Goal: Task Accomplishment & Management: Complete application form

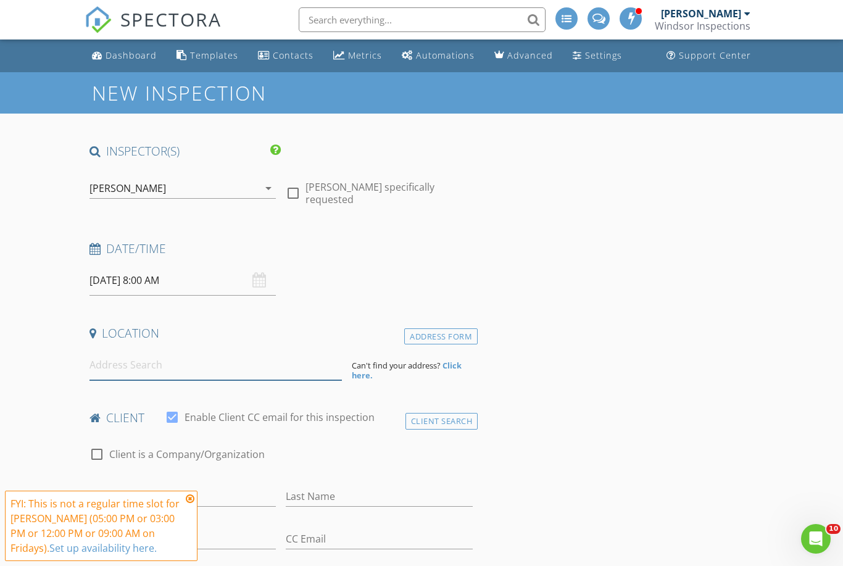
click at [270, 378] on input at bounding box center [216, 365] width 252 height 30
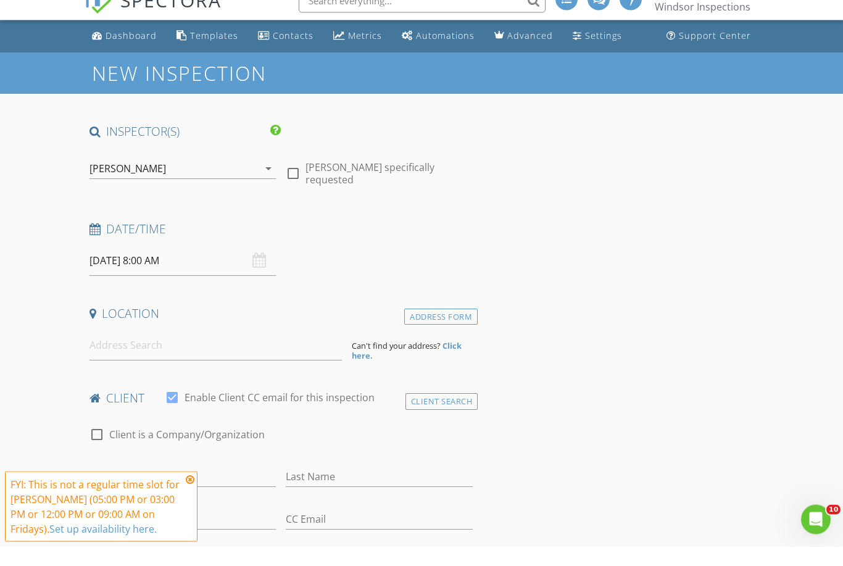
click at [179, 529] on div "FYI: This is not a regular time slot for Brendan Gonzalez (05:00 PM or 03:00 PM…" at bounding box center [96, 525] width 172 height 59
click at [193, 529] on input "Email" at bounding box center [183, 539] width 187 height 20
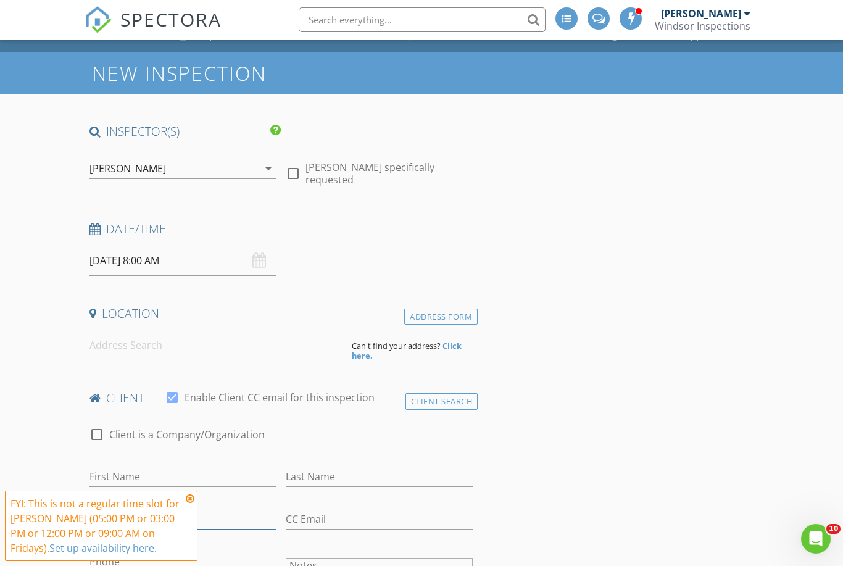
scroll to position [19, 0]
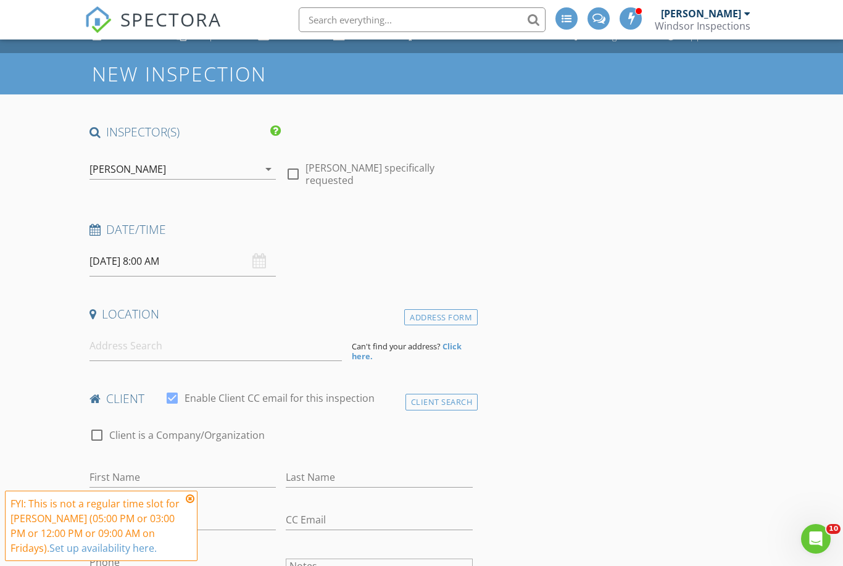
click at [189, 504] on icon at bounding box center [190, 499] width 9 height 10
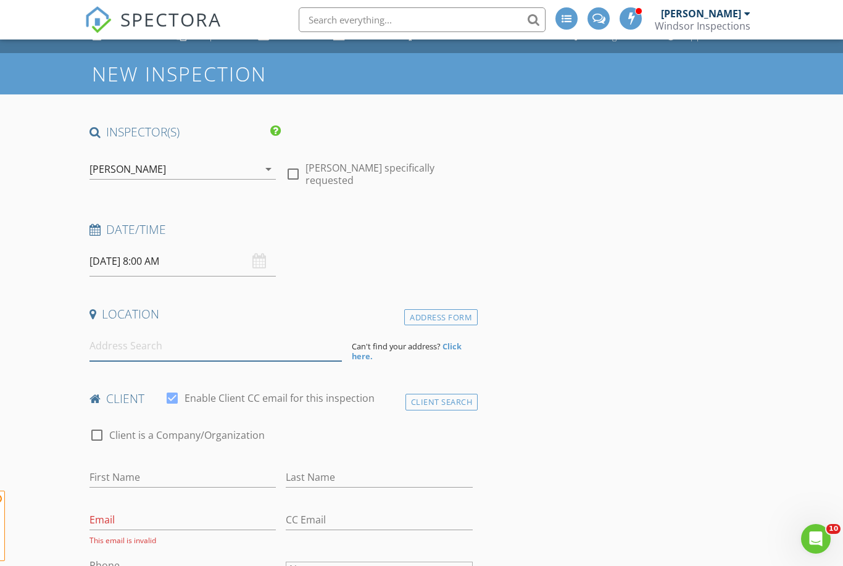
click at [265, 338] on input at bounding box center [216, 346] width 252 height 30
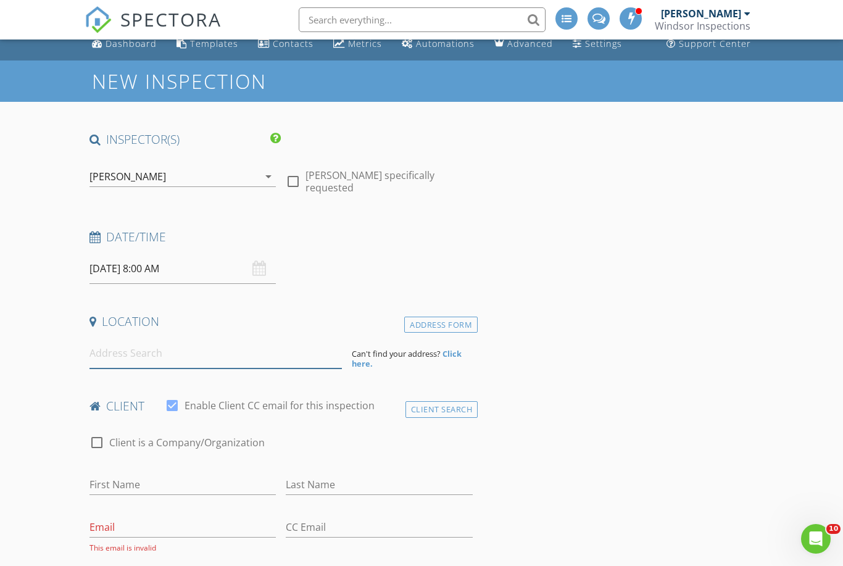
scroll to position [0, 0]
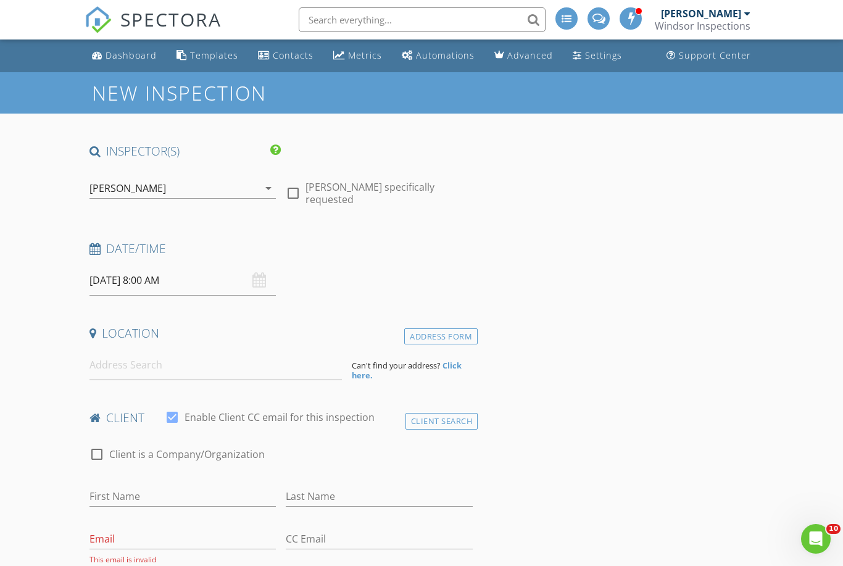
click at [204, 275] on input "08/29/2025 8:00 AM" at bounding box center [183, 280] width 187 height 30
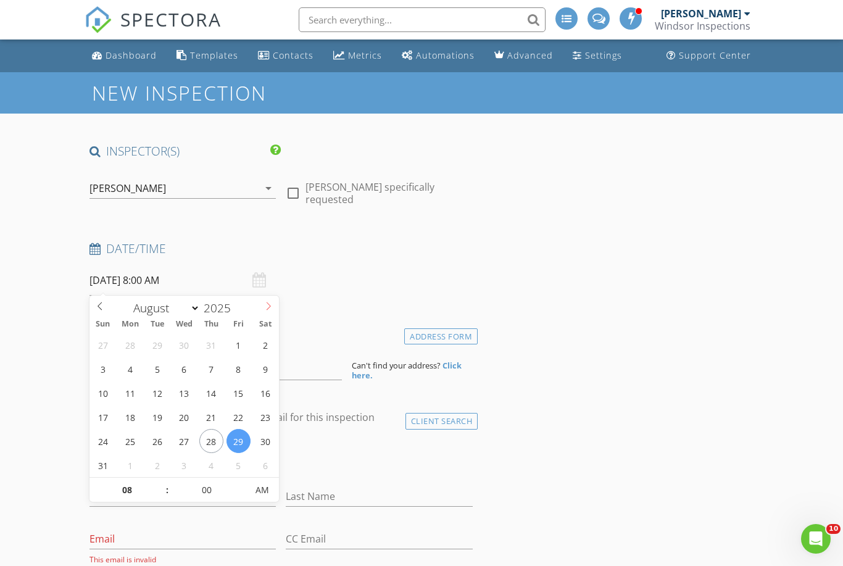
click at [264, 307] on span at bounding box center [268, 304] width 21 height 17
select select "8"
type input "09/10/2025 8:00 AM"
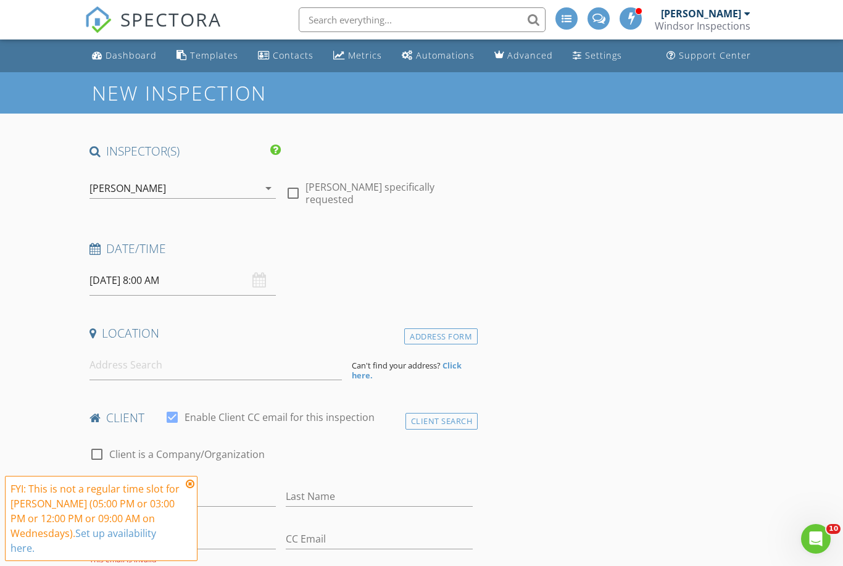
click at [190, 486] on icon at bounding box center [190, 484] width 9 height 10
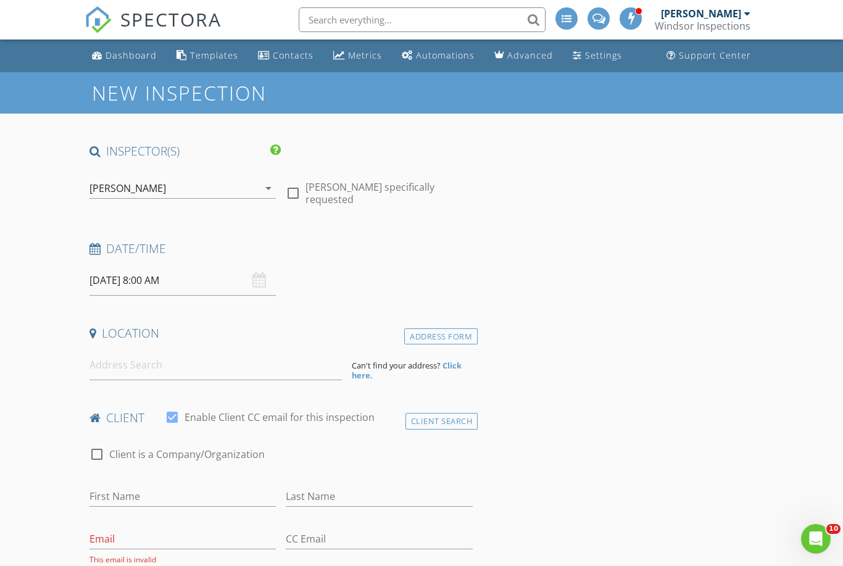
click at [201, 281] on input "09/10/2025 8:00 AM" at bounding box center [183, 280] width 187 height 30
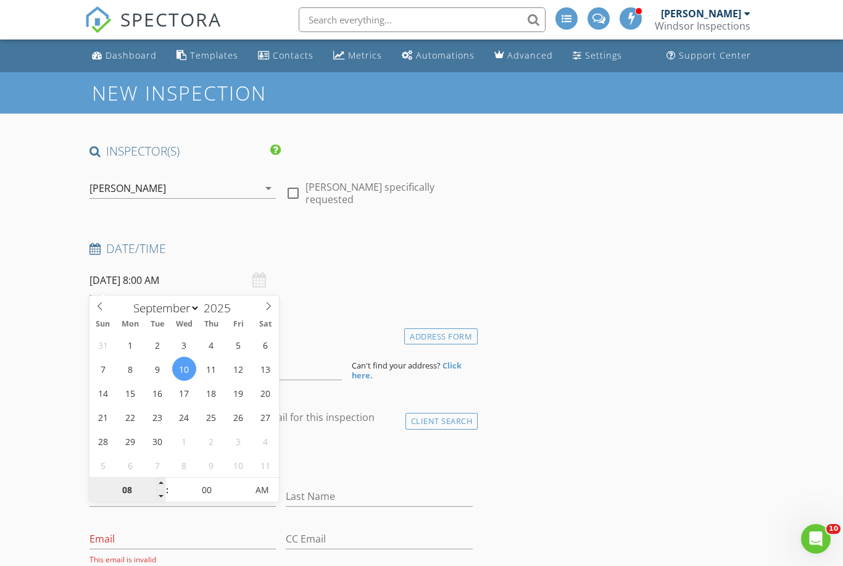
click at [144, 496] on input "08" at bounding box center [128, 490] width 76 height 25
type input "11"
type input "[DATE] 11:00 AM"
click at [339, 286] on div "Date/Time 09/10/2025 11:00 AM" at bounding box center [281, 268] width 393 height 55
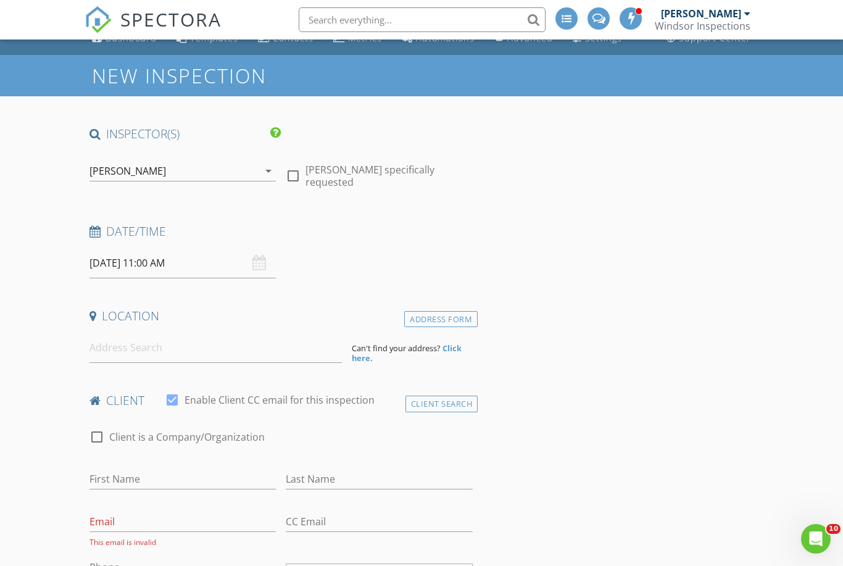
scroll to position [19, 0]
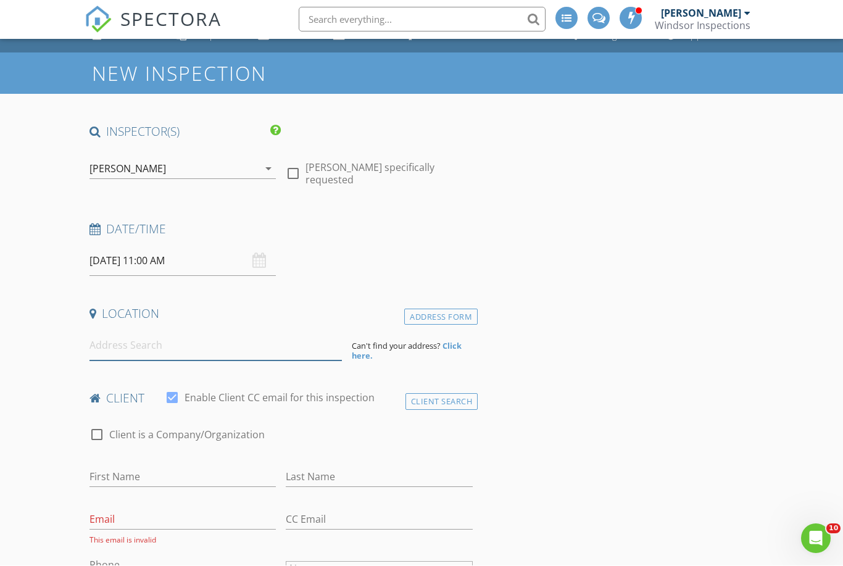
click at [231, 347] on input at bounding box center [216, 346] width 252 height 30
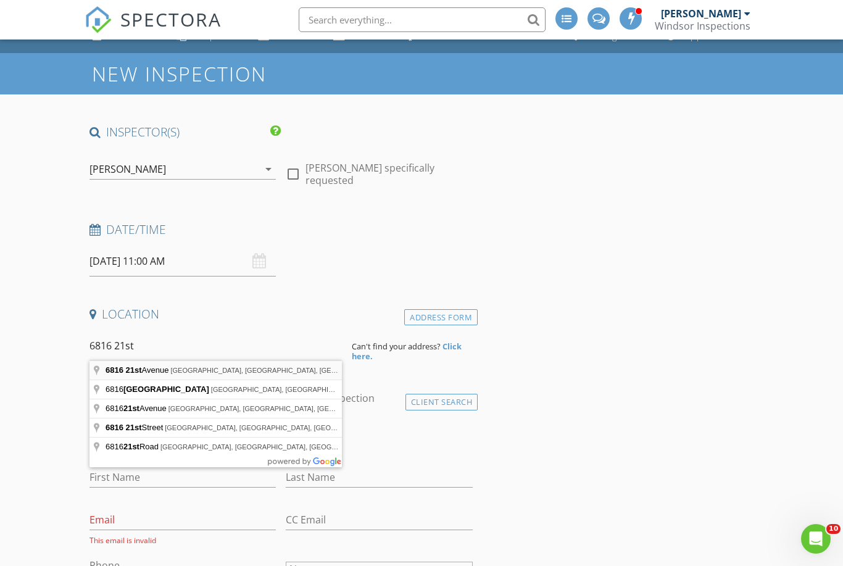
type input "6816 21st Avenue, Brooklyn, NY, USA"
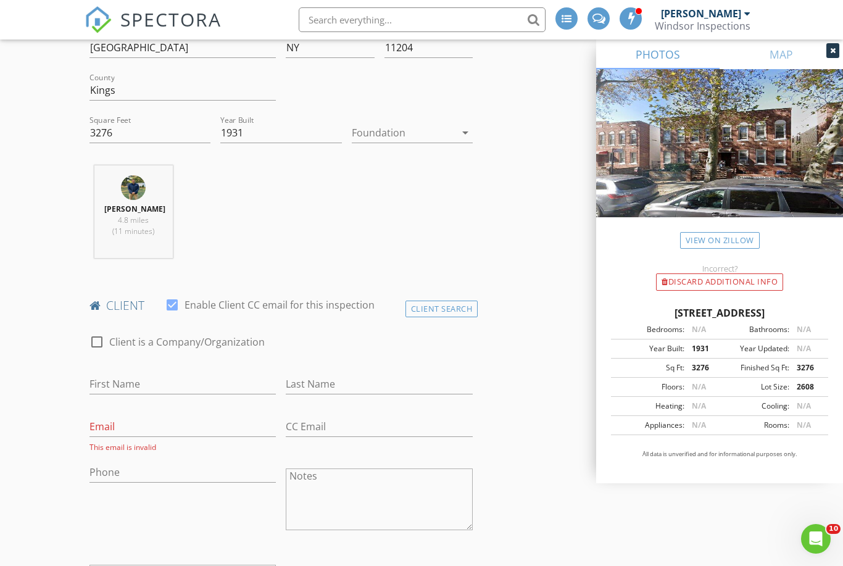
scroll to position [384, 0]
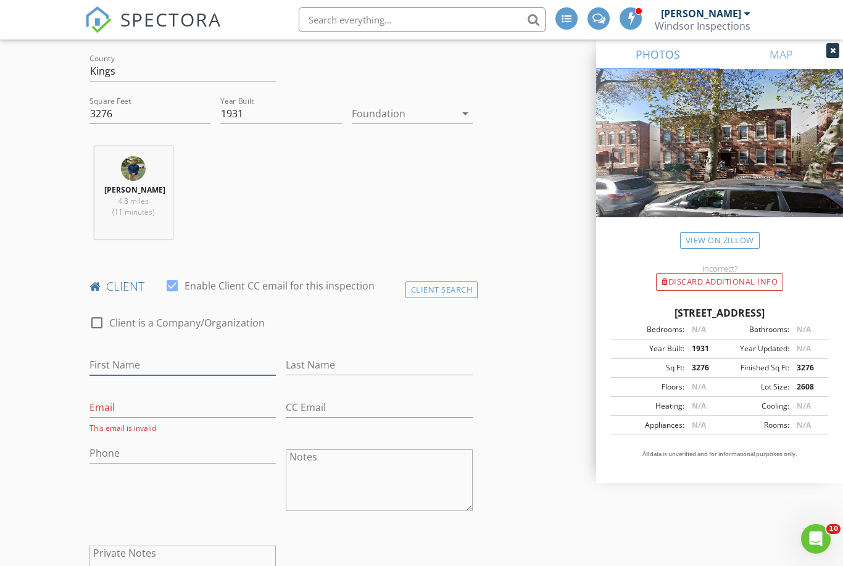
click at [228, 373] on input "First Name" at bounding box center [183, 365] width 187 height 20
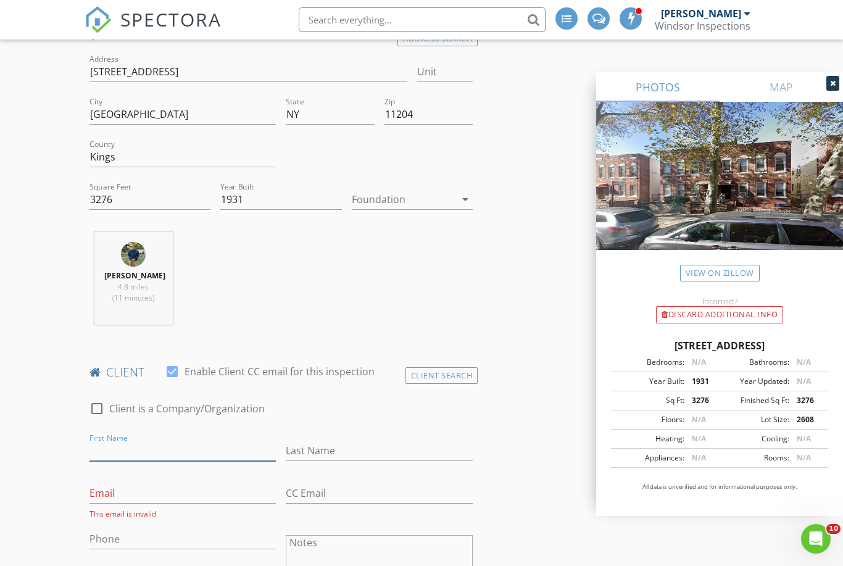
scroll to position [338, 0]
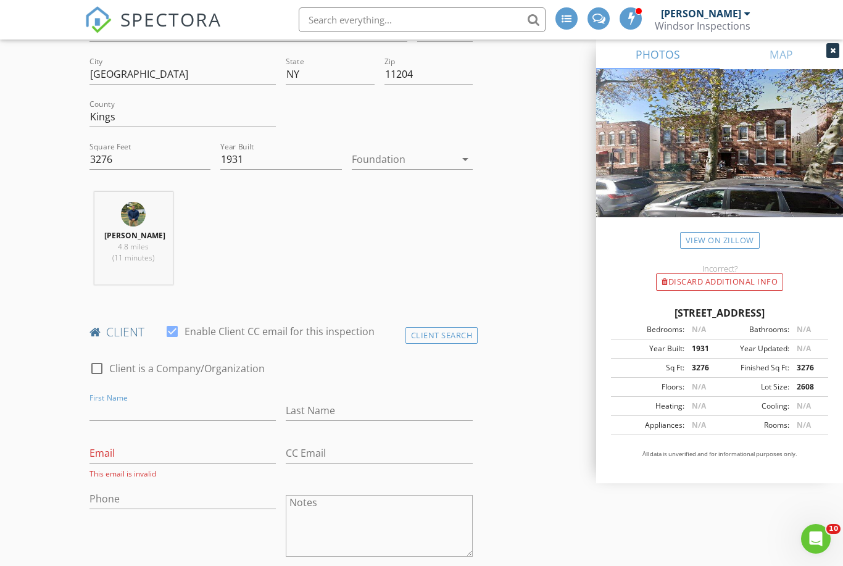
click at [215, 375] on label "Client is a Company/Organization" at bounding box center [187, 368] width 156 height 12
click at [194, 419] on input "Enable Client CC email for this inspection" at bounding box center [281, 411] width 383 height 20
click at [152, 375] on label "Client is a Company/Organization" at bounding box center [187, 368] width 156 height 12
checkbox input "false"
click at [179, 421] on input "First Name" at bounding box center [183, 411] width 187 height 20
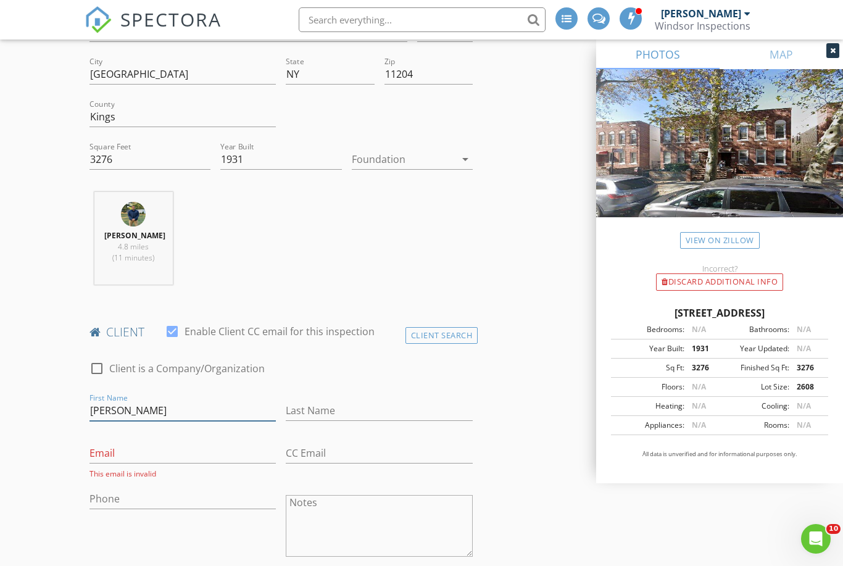
type input "Gerald"
click at [354, 416] on input "Last Name" at bounding box center [379, 411] width 187 height 20
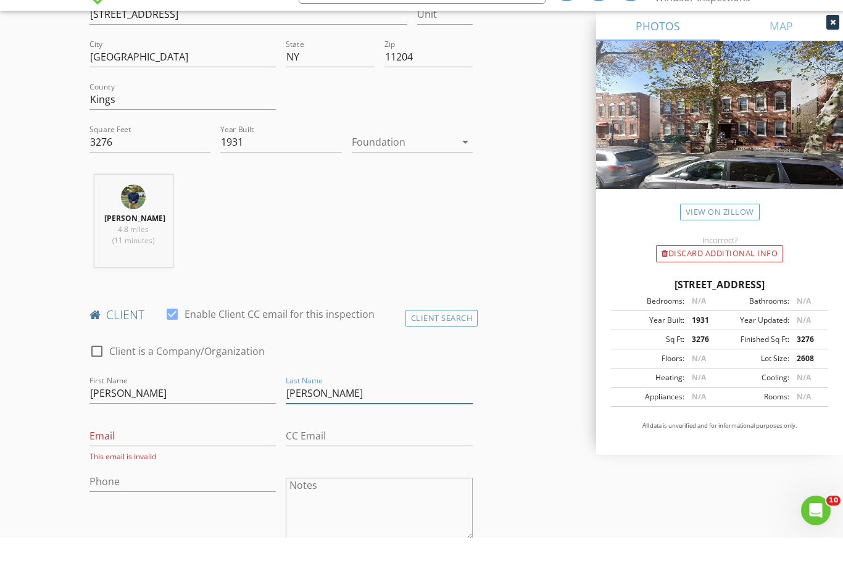
type input "Mannarino"
click at [232, 454] on input "Email" at bounding box center [183, 464] width 187 height 20
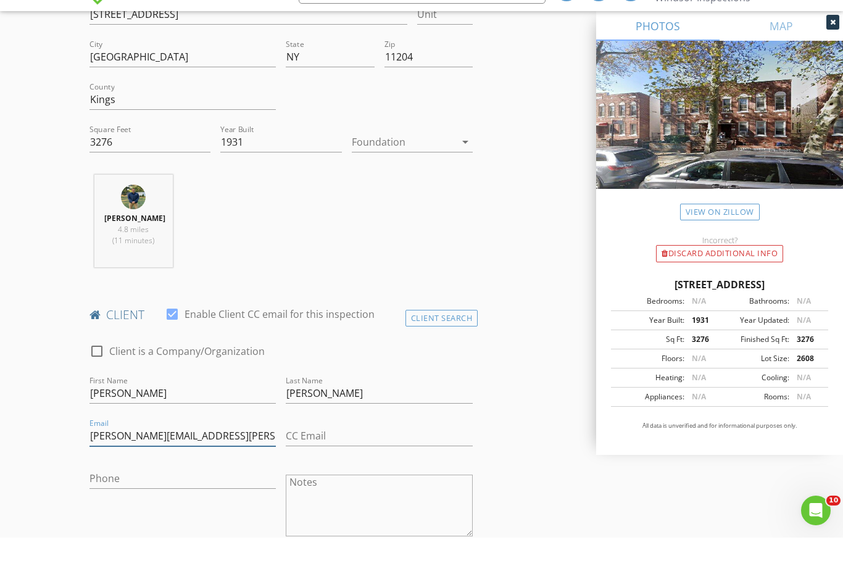
type input "jerry@mannarino.us"
click at [191, 497] on input "Phone" at bounding box center [183, 507] width 187 height 20
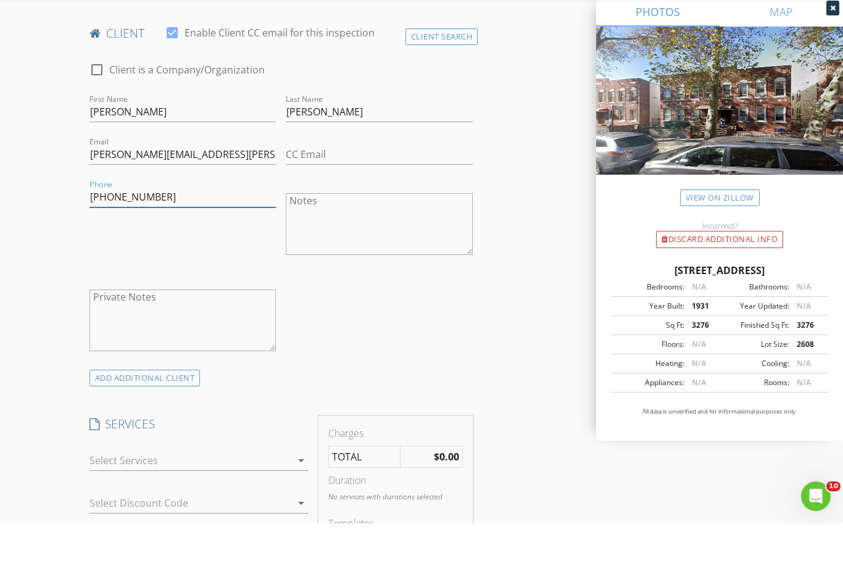
scroll to position [609, 0]
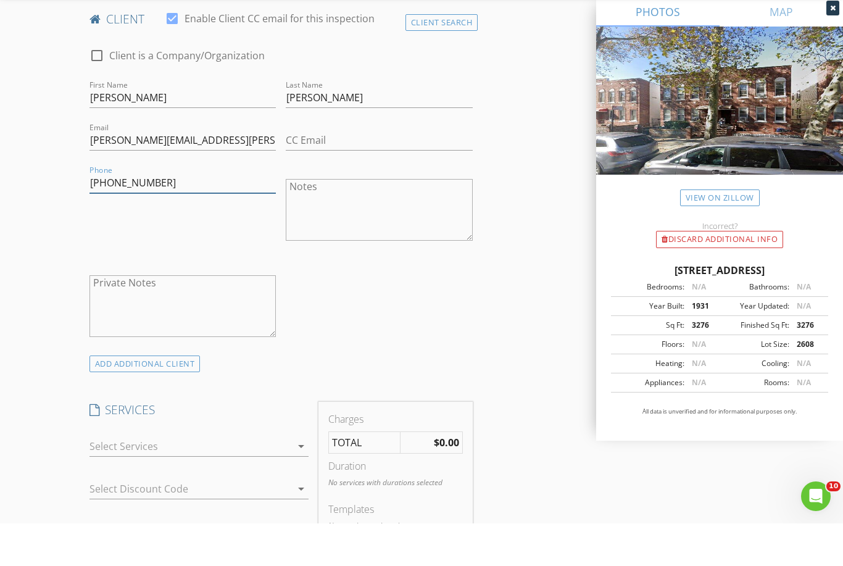
type input "914-684-1595"
click at [235, 479] on div at bounding box center [191, 489] width 202 height 20
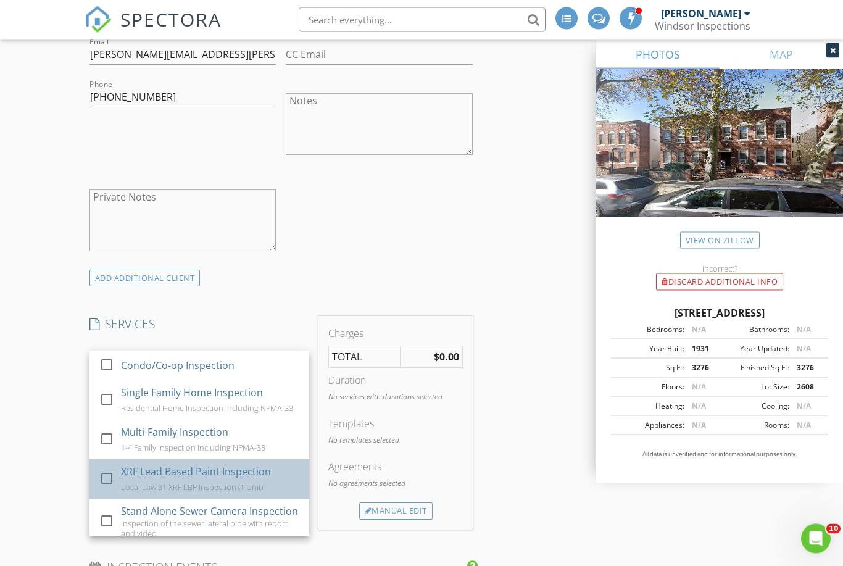
scroll to position [737, 0]
click at [254, 479] on div "XRF Lead Based Paint Inspection" at bounding box center [196, 471] width 150 height 15
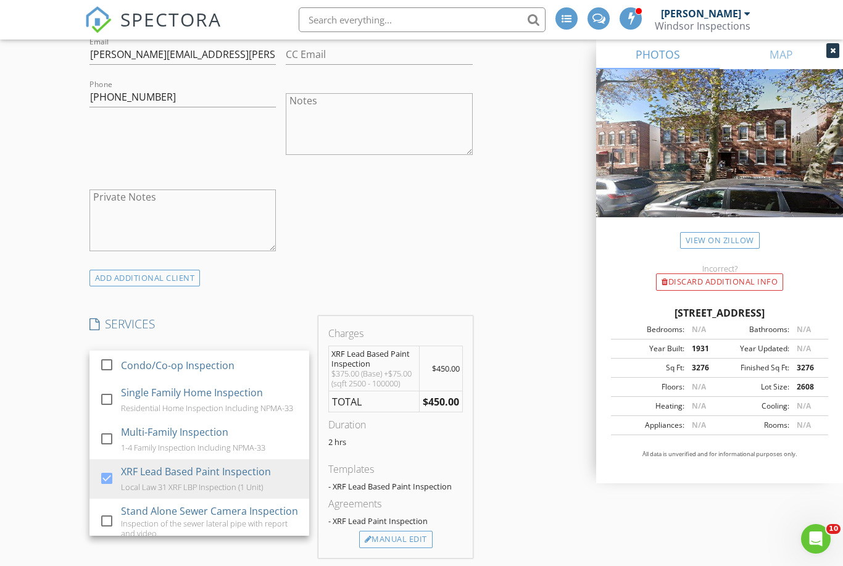
click at [488, 465] on div "INSPECTOR(S) check_box Brendan Gonzalez PRIMARY check_box_outline_blank Michael…" at bounding box center [422, 539] width 675 height 2267
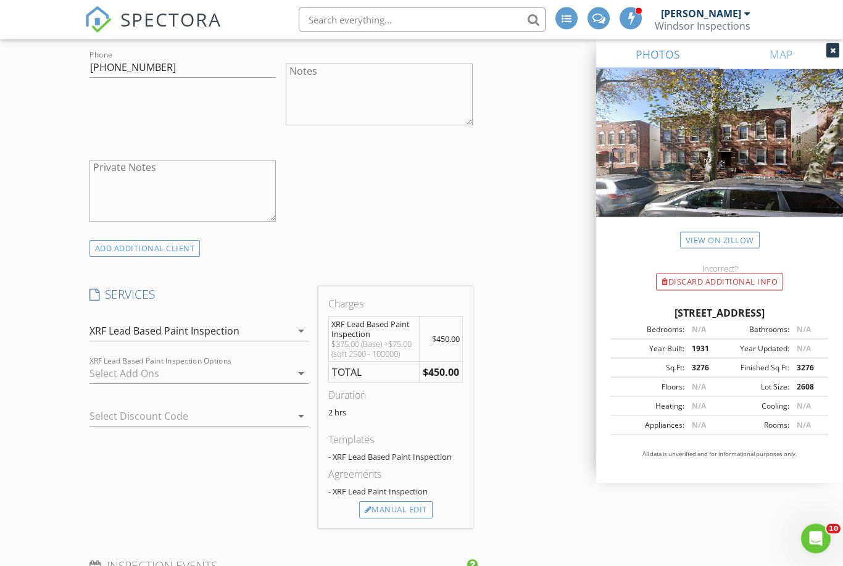
scroll to position [783, 0]
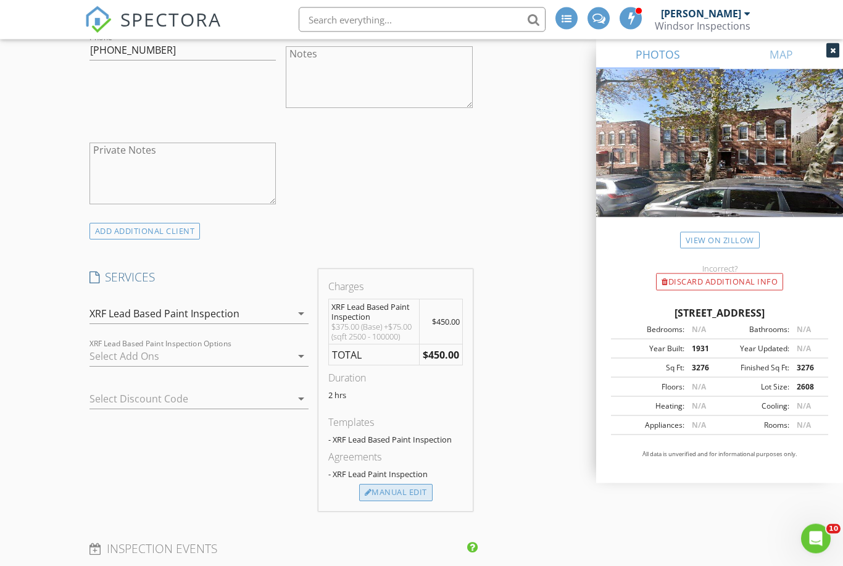
click at [414, 502] on div "Manual Edit" at bounding box center [395, 493] width 73 height 17
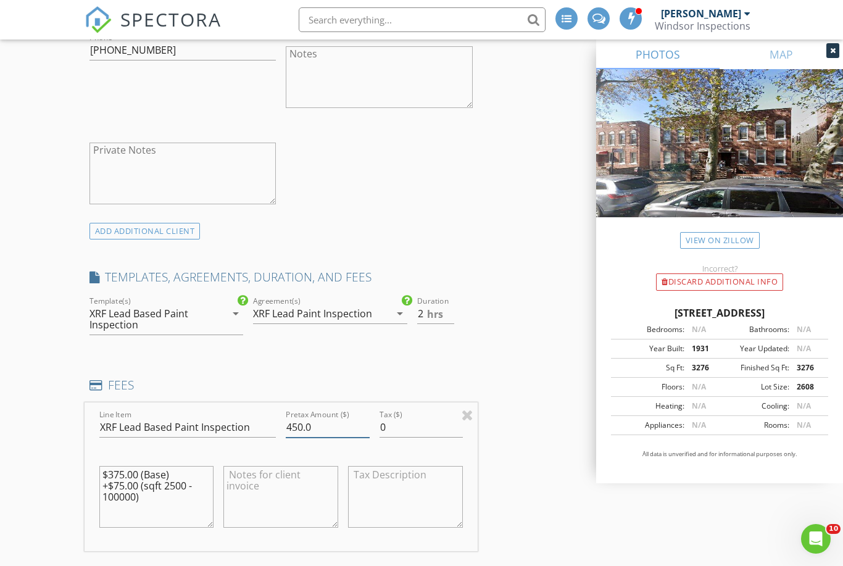
click at [333, 438] on input "450.0" at bounding box center [327, 427] width 83 height 20
type input "4"
type input "1200"
click at [486, 386] on div "INSPECTOR(S) check_box Brendan Gonzalez PRIMARY check_box_outline_blank Michael…" at bounding box center [422, 552] width 675 height 2384
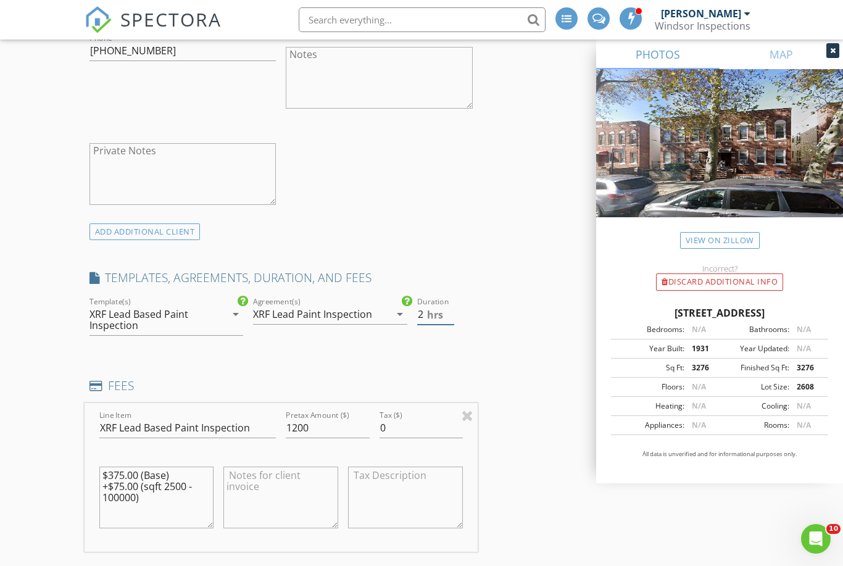
click at [440, 325] on input "2" at bounding box center [435, 314] width 37 height 20
type input "5"
click at [498, 356] on div "INSPECTOR(S) check_box Brendan Gonzalez PRIMARY check_box_outline_blank Michael…" at bounding box center [422, 552] width 675 height 2384
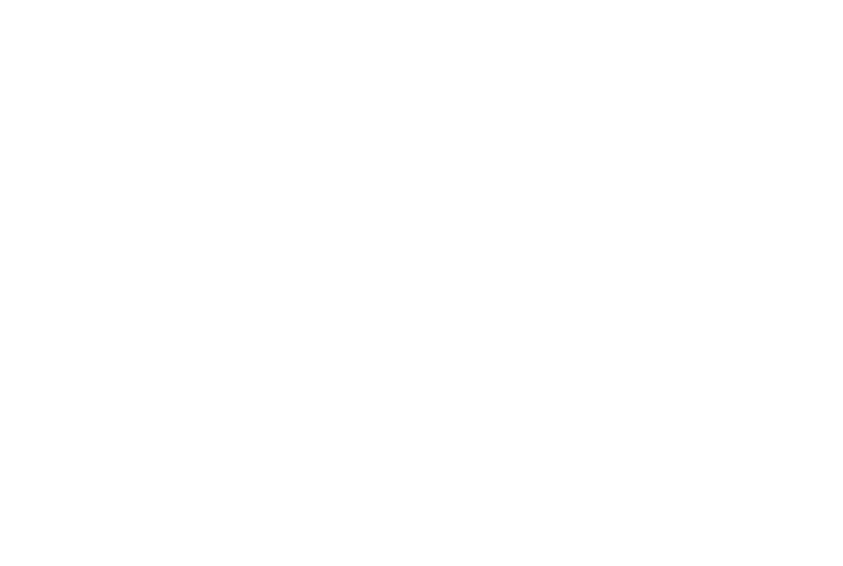
scroll to position [1956, 0]
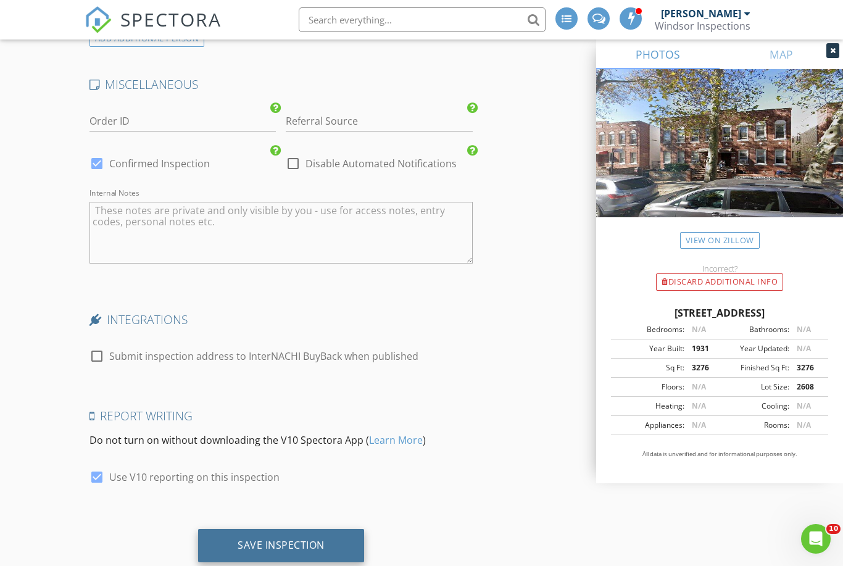
click at [320, 541] on div "Save Inspection" at bounding box center [281, 545] width 87 height 12
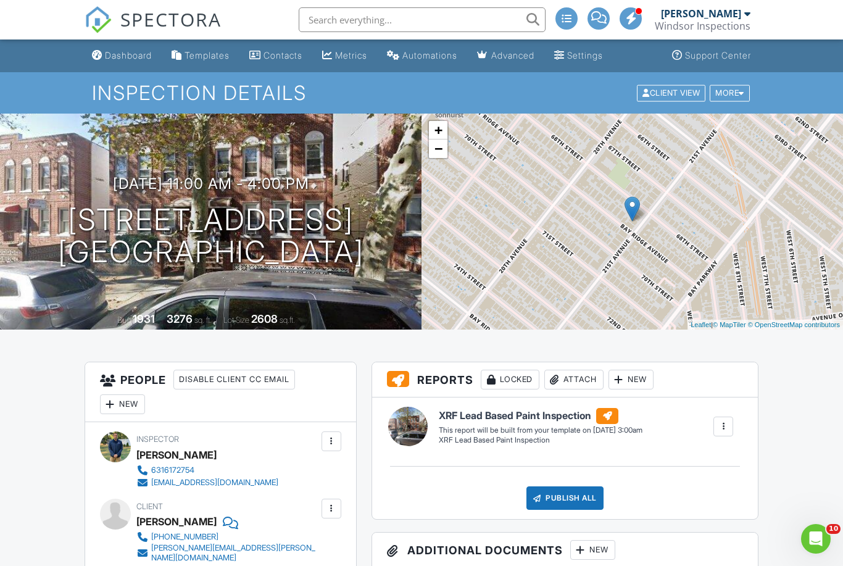
click at [131, 410] on div "New" at bounding box center [122, 404] width 45 height 20
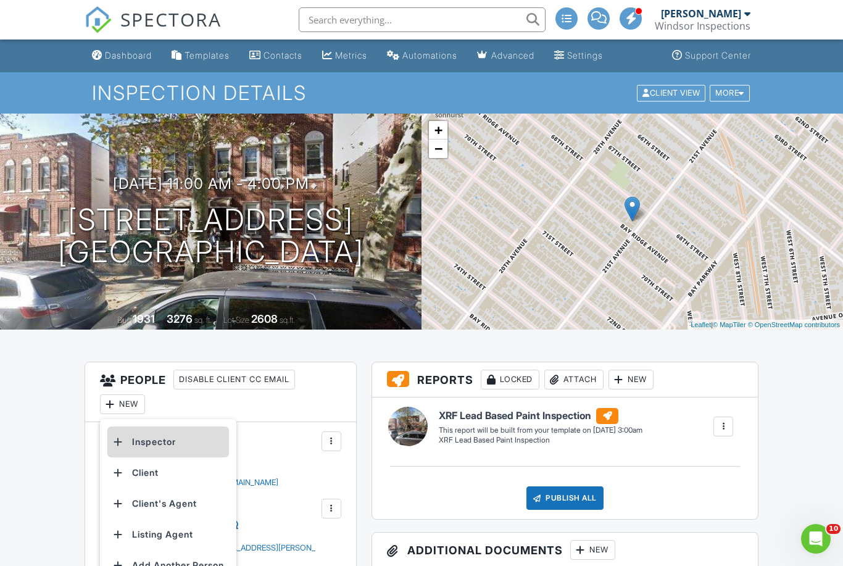
click at [207, 449] on li "Inspector" at bounding box center [168, 442] width 122 height 31
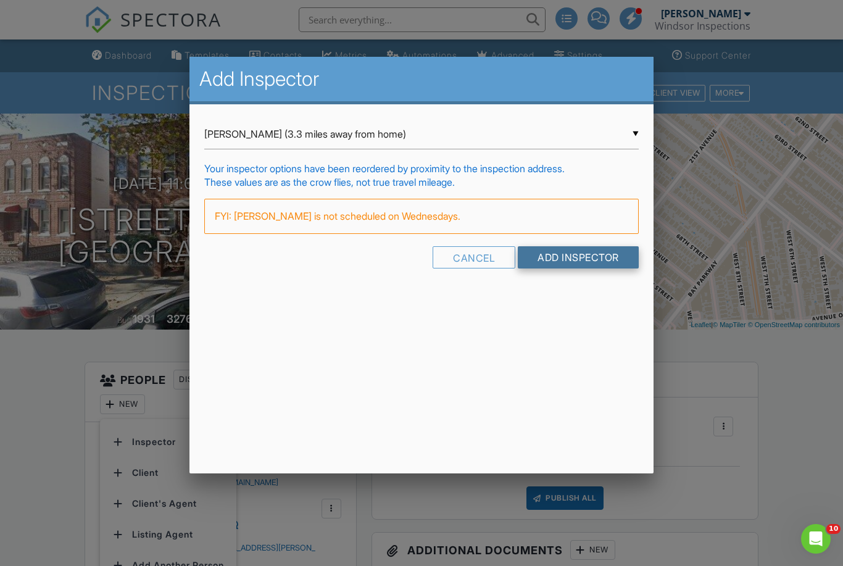
click at [587, 251] on input "Add Inspector" at bounding box center [578, 257] width 121 height 22
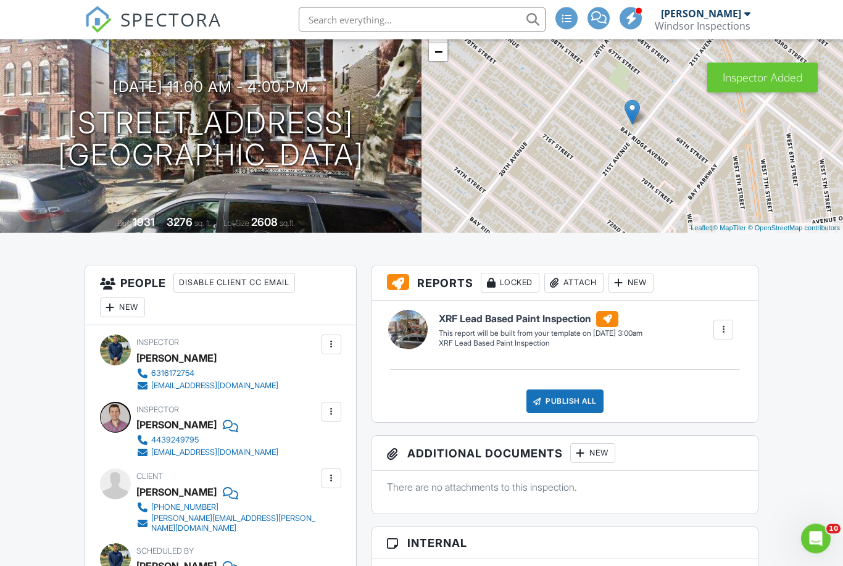
scroll to position [96, 0]
click at [331, 418] on div at bounding box center [332, 413] width 20 height 20
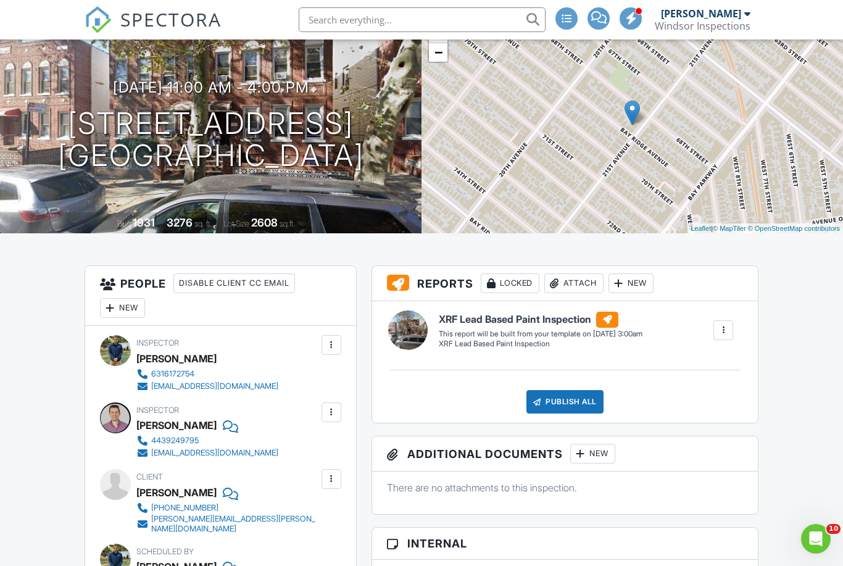
click at [330, 347] on div at bounding box center [331, 345] width 12 height 12
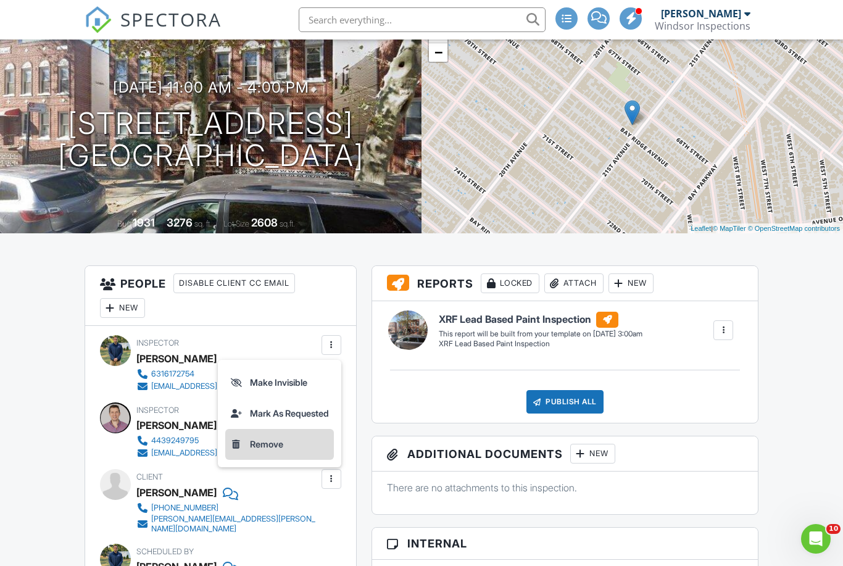
click at [309, 443] on li "Remove" at bounding box center [279, 444] width 109 height 31
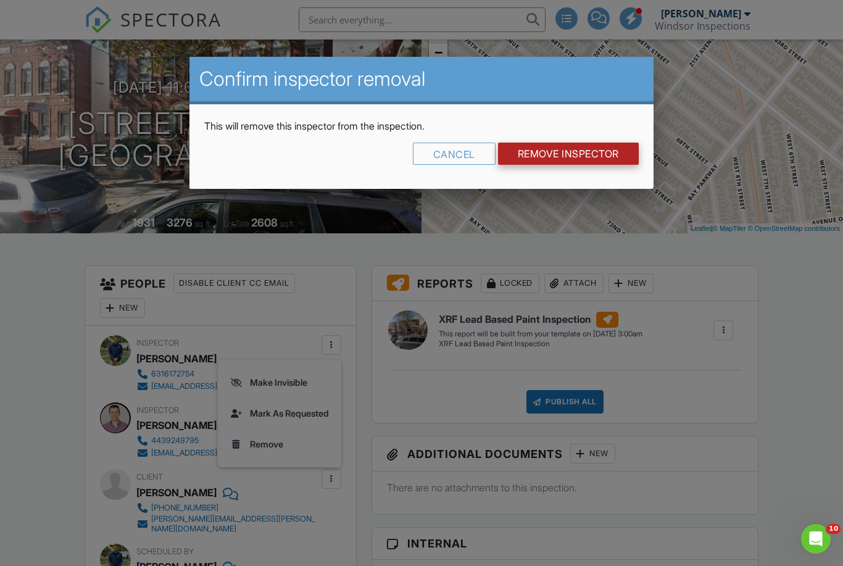
click at [576, 148] on input "Remove Inspector" at bounding box center [568, 154] width 141 height 22
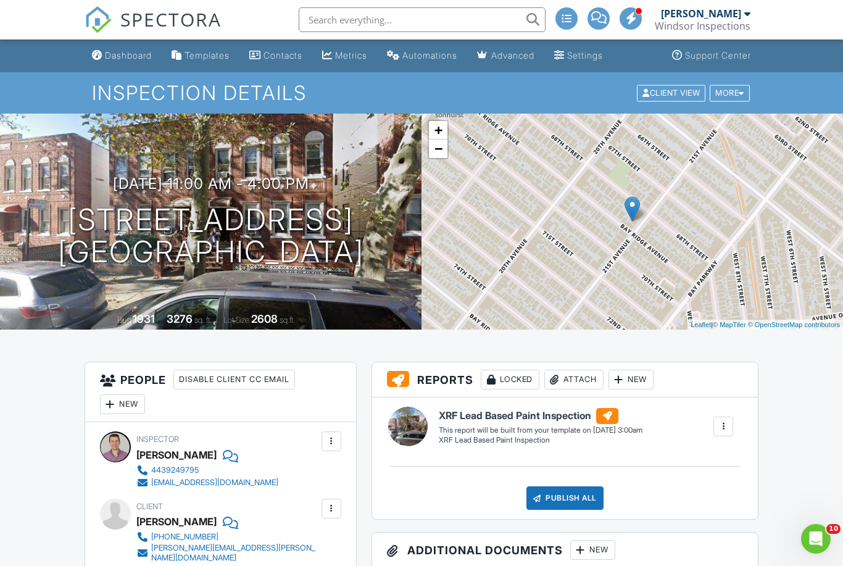
click at [103, 15] on img at bounding box center [98, 19] width 27 height 27
click at [86, 22] on img at bounding box center [98, 19] width 27 height 27
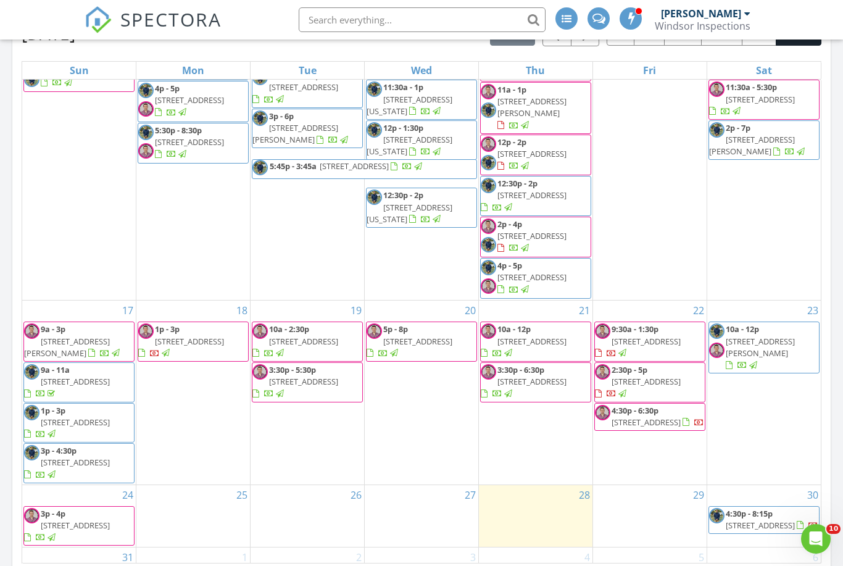
scroll to position [553, 0]
